Goal: Task Accomplishment & Management: Complete application form

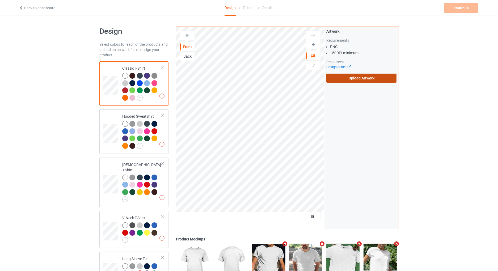
click at [353, 81] on label "Upload Artwork" at bounding box center [362, 78] width 70 height 9
click at [0, 0] on input "Upload Artwork" at bounding box center [0, 0] width 0 height 0
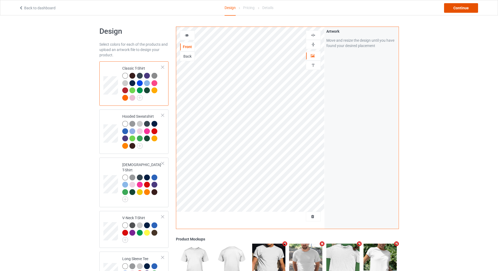
click at [470, 7] on div "Continue" at bounding box center [461, 8] width 34 height 10
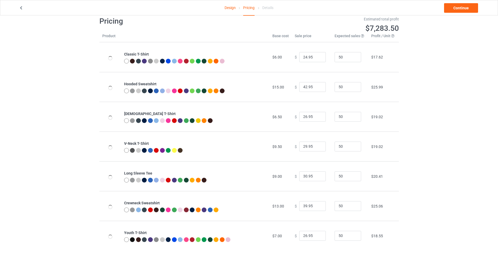
scroll to position [15, 0]
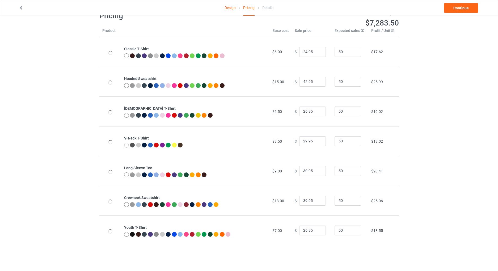
click at [228, 13] on link "Design" at bounding box center [230, 7] width 11 height 15
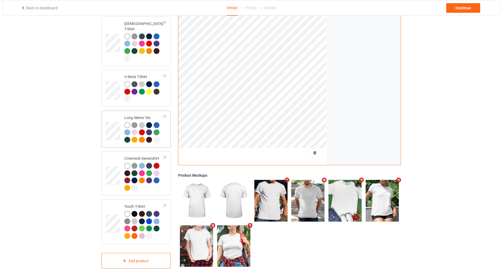
scroll to position [147, 0]
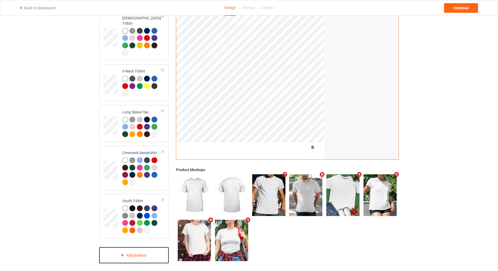
click at [130, 252] on div "Add product" at bounding box center [133, 256] width 69 height 16
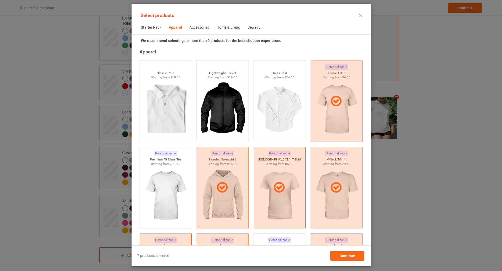
click at [196, 26] on div "Accessories" at bounding box center [200, 27] width 20 height 5
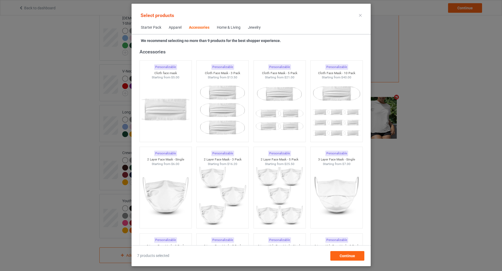
click at [226, 29] on div "Home & Living" at bounding box center [229, 27] width 24 height 5
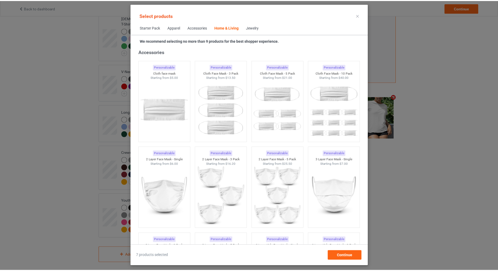
scroll to position [2399, 0]
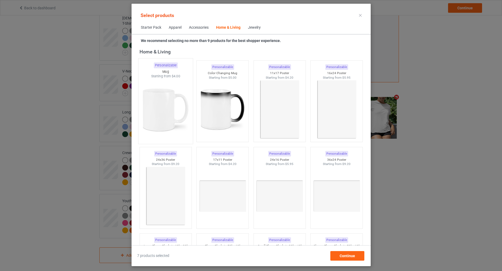
click at [161, 106] on img at bounding box center [166, 110] width 50 height 62
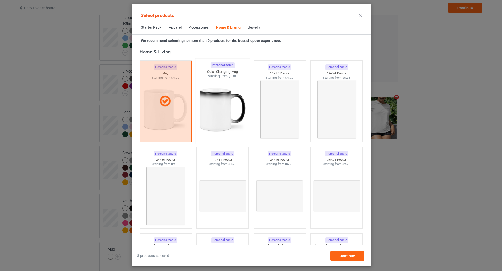
click at [211, 101] on img at bounding box center [223, 110] width 50 height 62
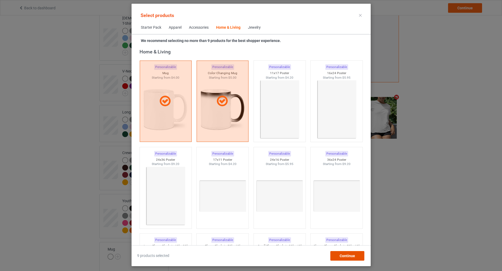
click at [347, 255] on span "Continue" at bounding box center [347, 256] width 15 height 4
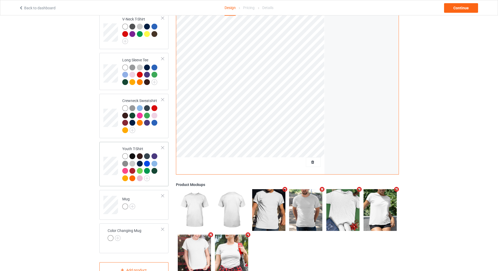
scroll to position [214, 0]
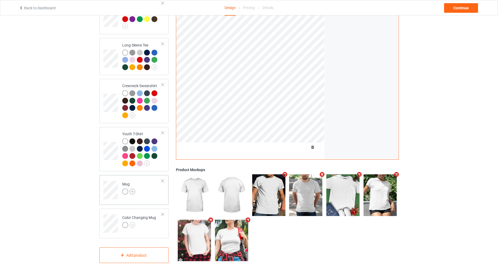
click at [132, 189] on img at bounding box center [133, 192] width 6 height 6
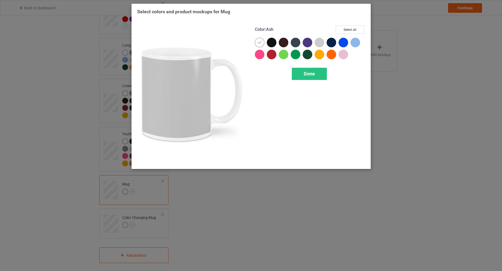
click at [320, 43] on div at bounding box center [320, 43] width 10 height 10
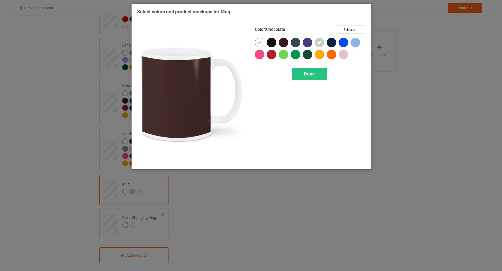
click at [284, 44] on div at bounding box center [284, 43] width 10 height 10
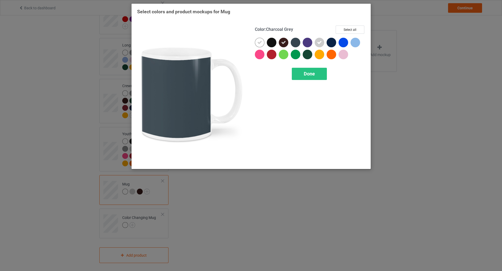
click at [297, 44] on div at bounding box center [296, 43] width 10 height 10
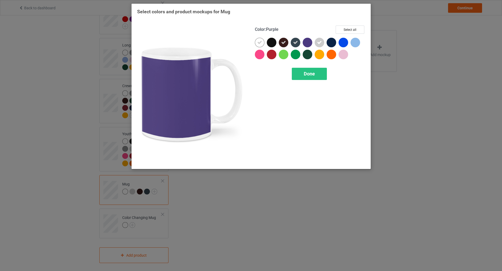
click at [308, 42] on div at bounding box center [308, 43] width 10 height 10
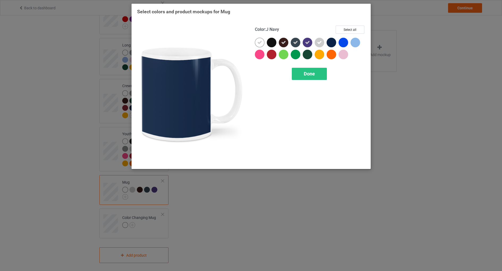
click at [330, 43] on div at bounding box center [332, 43] width 10 height 10
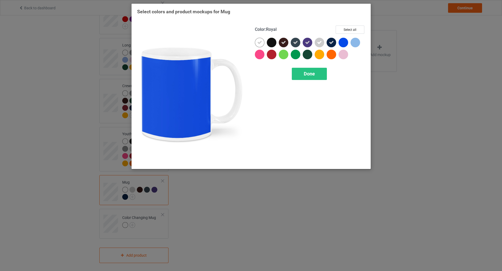
click at [343, 42] on div at bounding box center [344, 43] width 10 height 10
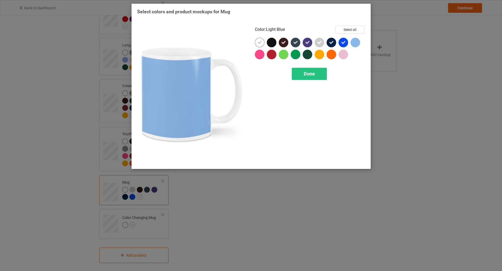
click at [356, 42] on div at bounding box center [356, 43] width 10 height 10
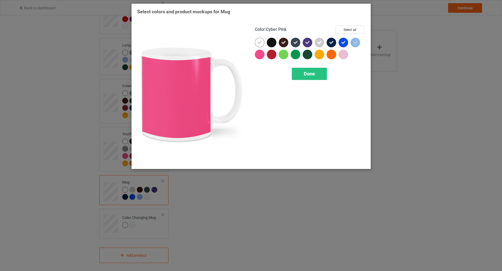
click at [260, 56] on div at bounding box center [260, 55] width 10 height 10
click at [270, 54] on div at bounding box center [272, 55] width 10 height 10
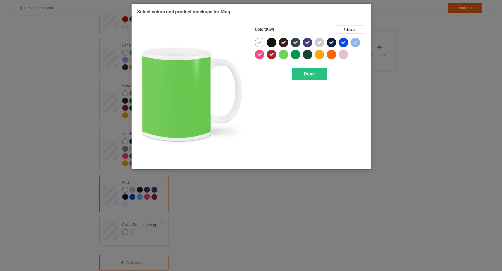
click at [287, 56] on div at bounding box center [284, 55] width 10 height 10
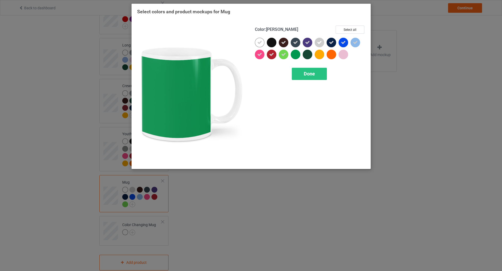
click at [296, 56] on div at bounding box center [296, 55] width 10 height 10
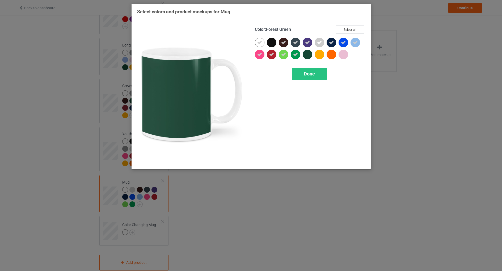
click at [311, 55] on div at bounding box center [308, 55] width 10 height 10
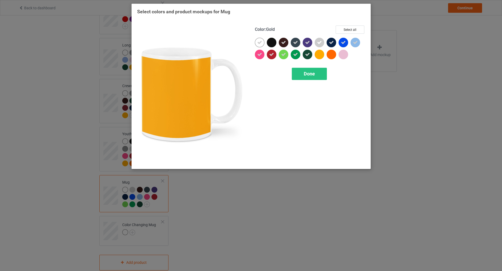
click at [319, 55] on div at bounding box center [320, 55] width 10 height 10
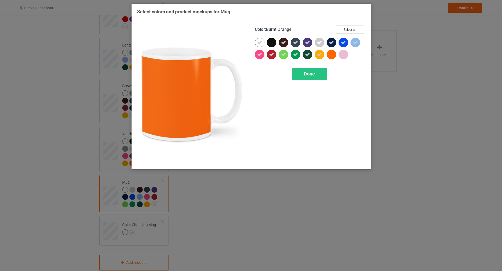
click at [331, 55] on div at bounding box center [332, 55] width 10 height 10
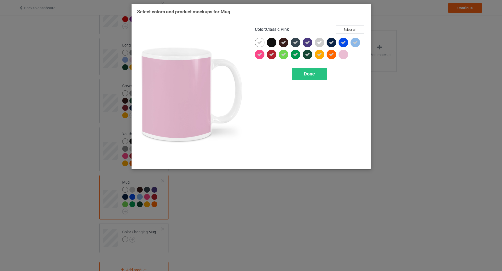
click at [341, 55] on div at bounding box center [344, 55] width 10 height 10
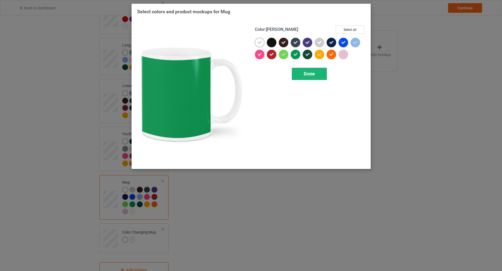
click at [309, 74] on span "Done" at bounding box center [309, 74] width 11 height 6
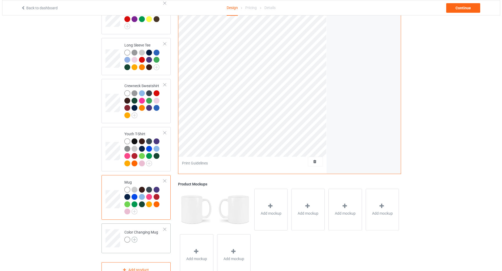
scroll to position [229, 0]
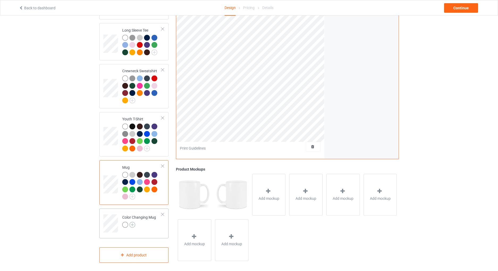
click at [133, 222] on img at bounding box center [133, 225] width 6 height 6
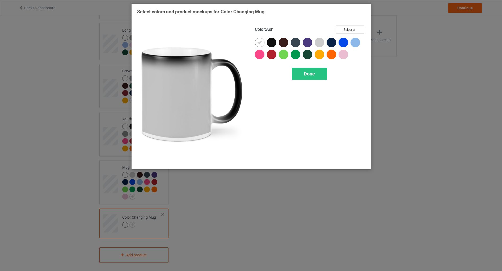
click at [319, 43] on div at bounding box center [320, 43] width 10 height 10
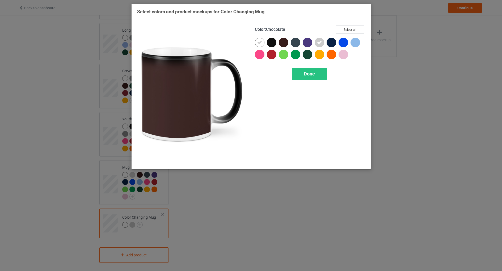
click at [285, 43] on div at bounding box center [284, 43] width 10 height 10
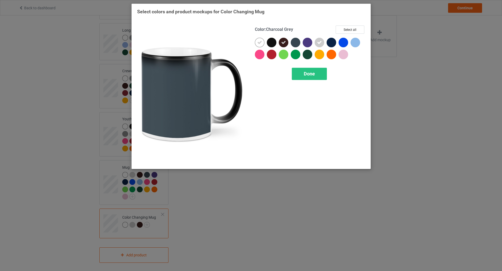
drag, startPoint x: 293, startPoint y: 43, endPoint x: 298, endPoint y: 43, distance: 4.3
click at [294, 43] on div at bounding box center [296, 43] width 10 height 10
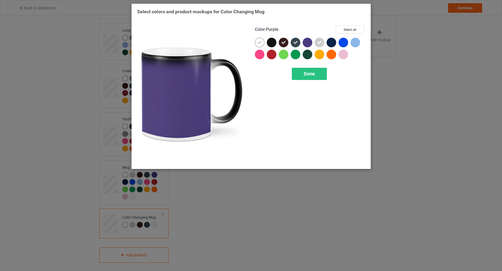
click at [307, 43] on div at bounding box center [308, 43] width 10 height 10
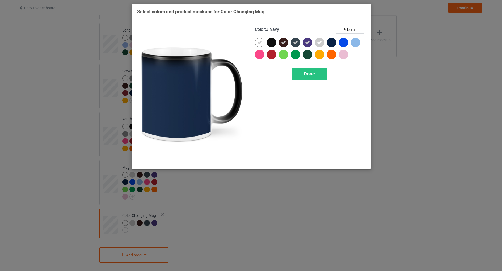
click at [332, 43] on div at bounding box center [332, 43] width 10 height 10
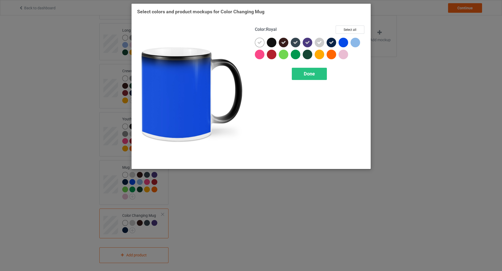
click at [342, 43] on div at bounding box center [344, 43] width 10 height 10
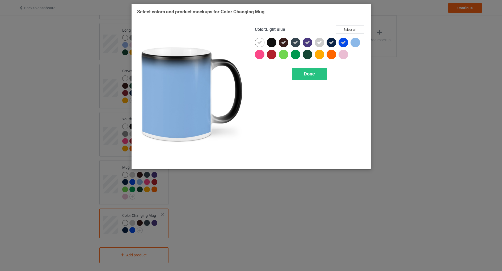
click at [354, 42] on div at bounding box center [356, 43] width 10 height 10
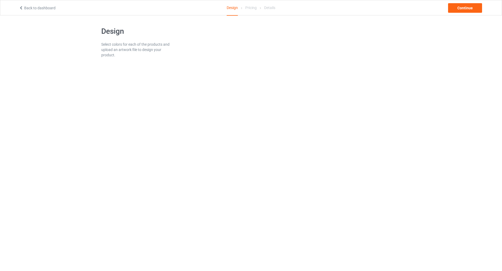
click at [22, 9] on icon at bounding box center [21, 7] width 5 height 4
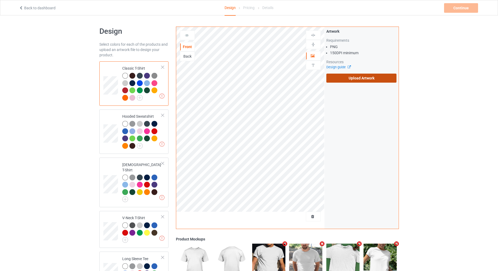
click at [351, 75] on label "Upload Artwork" at bounding box center [362, 78] width 70 height 9
click at [0, 0] on input "Upload Artwork" at bounding box center [0, 0] width 0 height 0
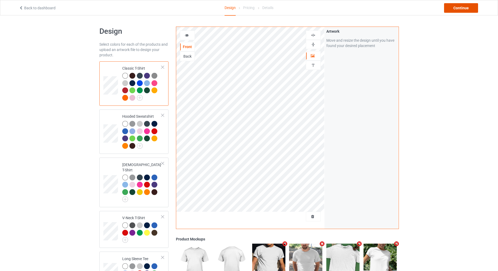
click at [459, 6] on div "Continue" at bounding box center [461, 8] width 34 height 10
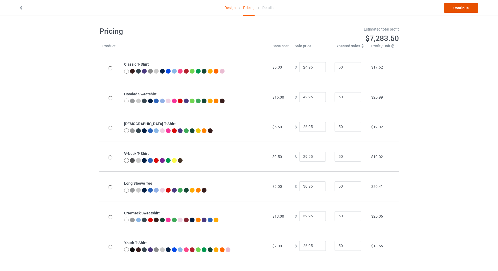
click at [459, 6] on link "Continue" at bounding box center [461, 8] width 34 height 10
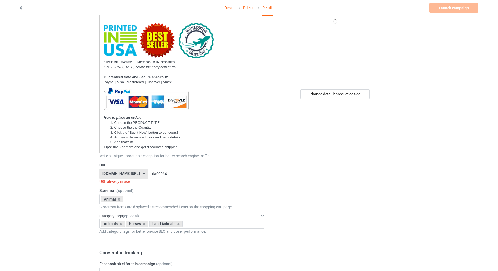
scroll to position [124, 0]
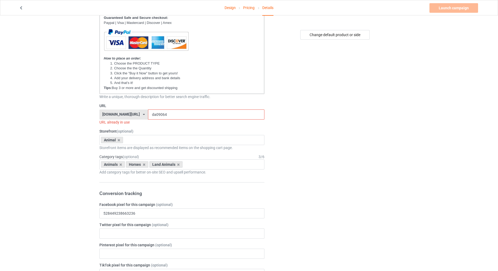
drag, startPoint x: 153, startPoint y: 114, endPoint x: 149, endPoint y: 114, distance: 4.0
click at [149, 114] on input "da09064" at bounding box center [206, 115] width 116 height 10
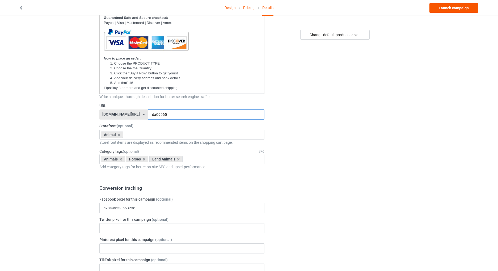
type input "da09065"
click at [445, 9] on link "Launch campaign" at bounding box center [454, 8] width 49 height 10
